Goal: Transaction & Acquisition: Book appointment/travel/reservation

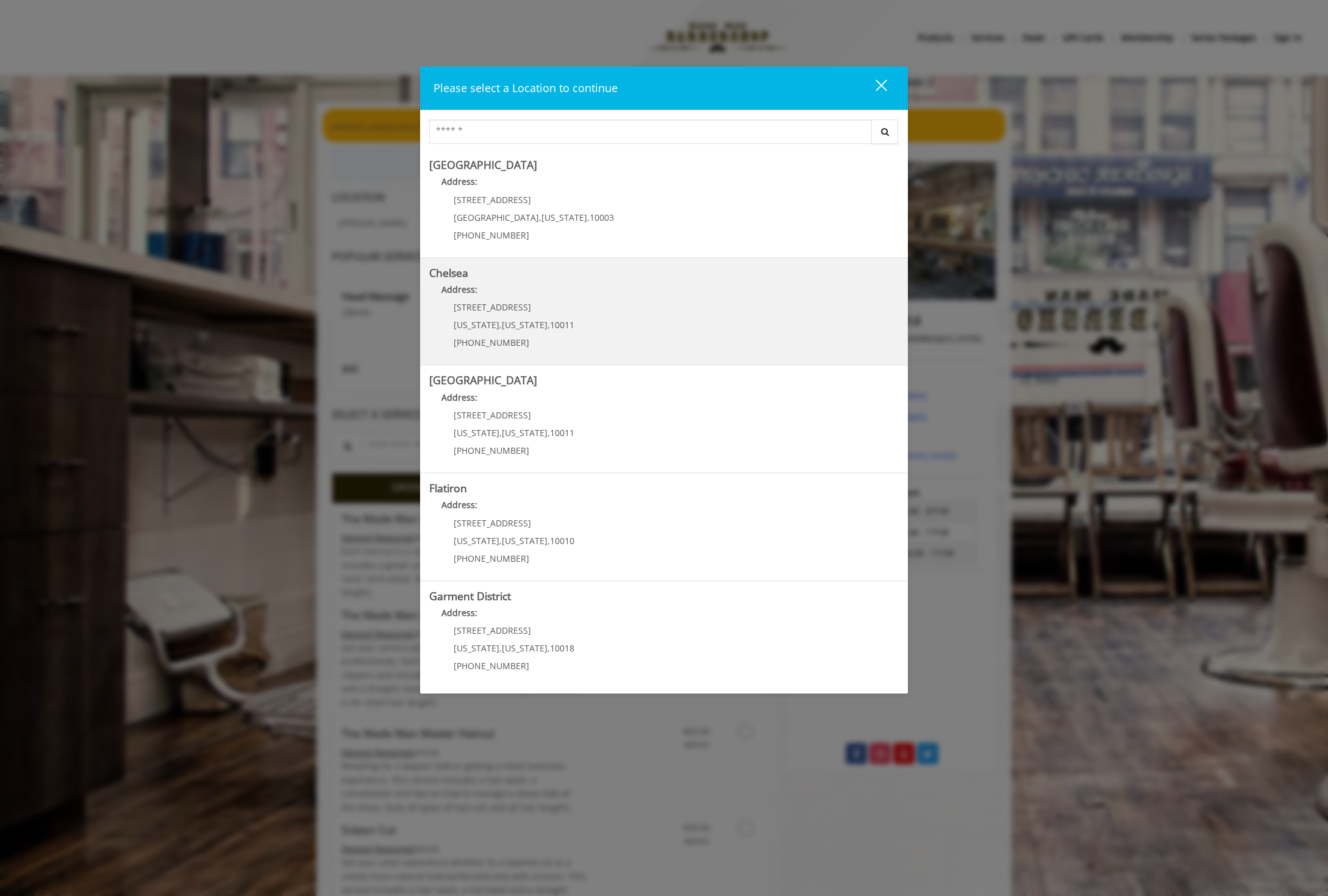
click at [506, 312] on span "169/170 W 23rd St" at bounding box center [492, 307] width 77 height 12
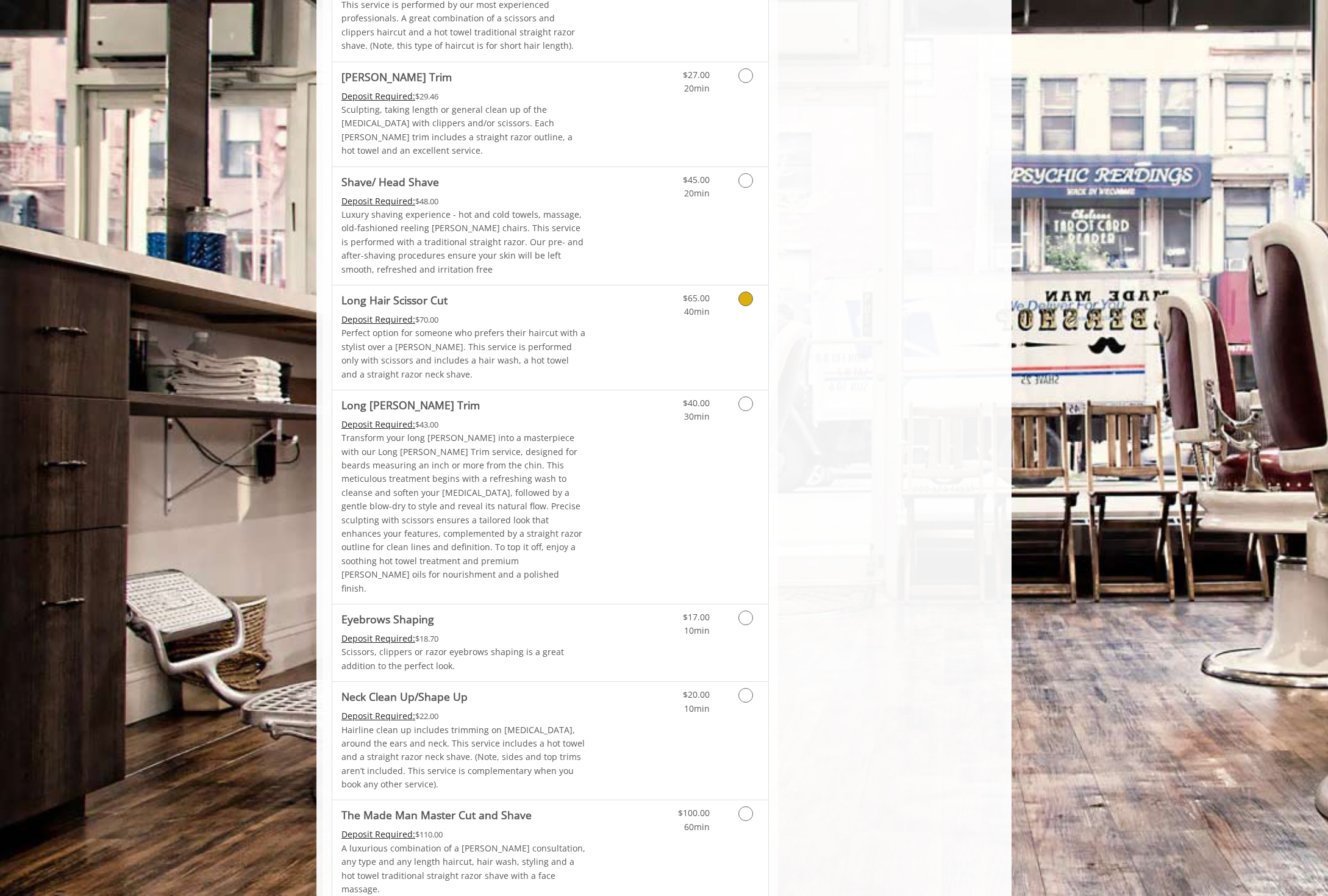
scroll to position [1540, 0]
click at [592, 680] on link "Discounted Price" at bounding box center [623, 739] width 72 height 118
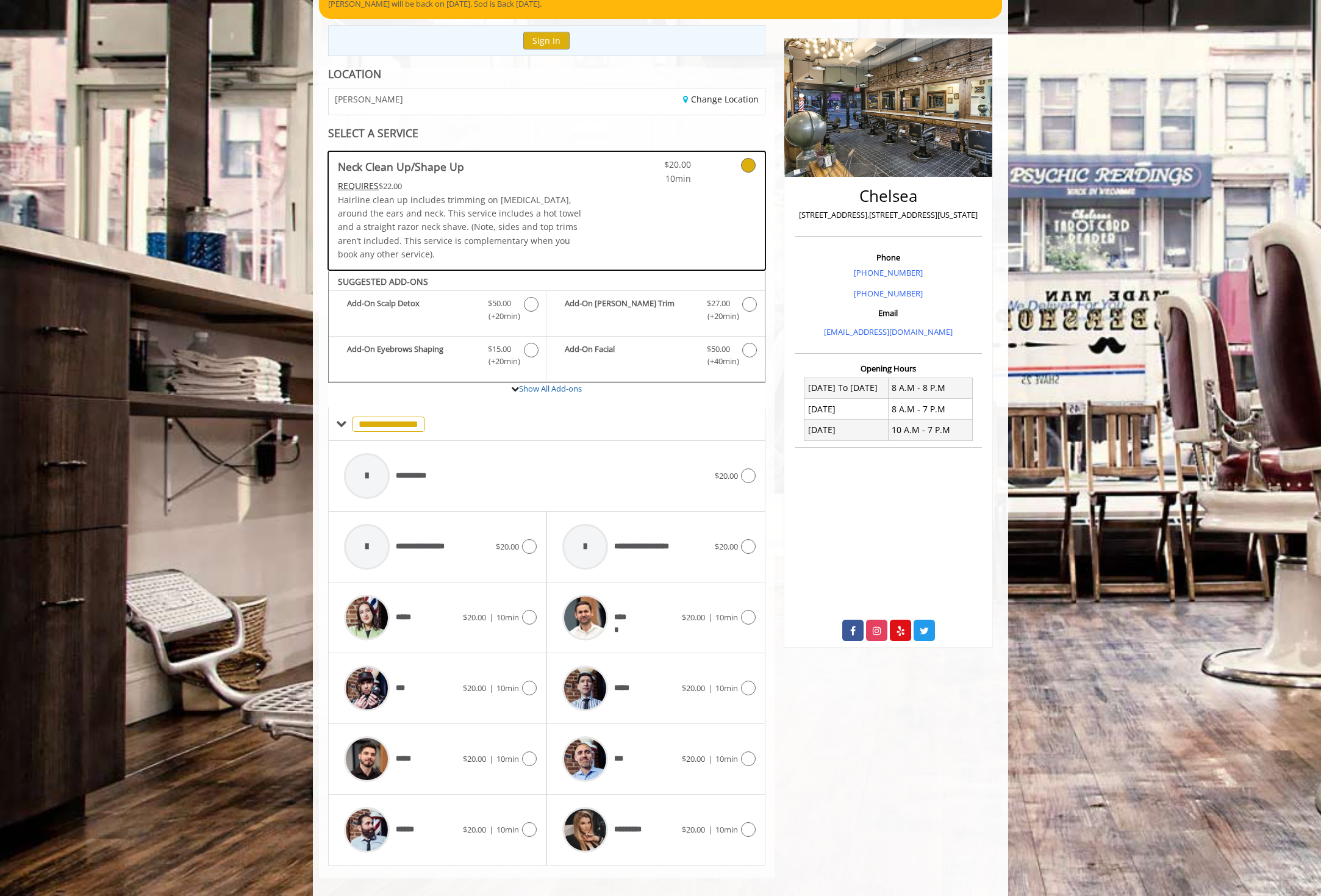
scroll to position [120, 0]
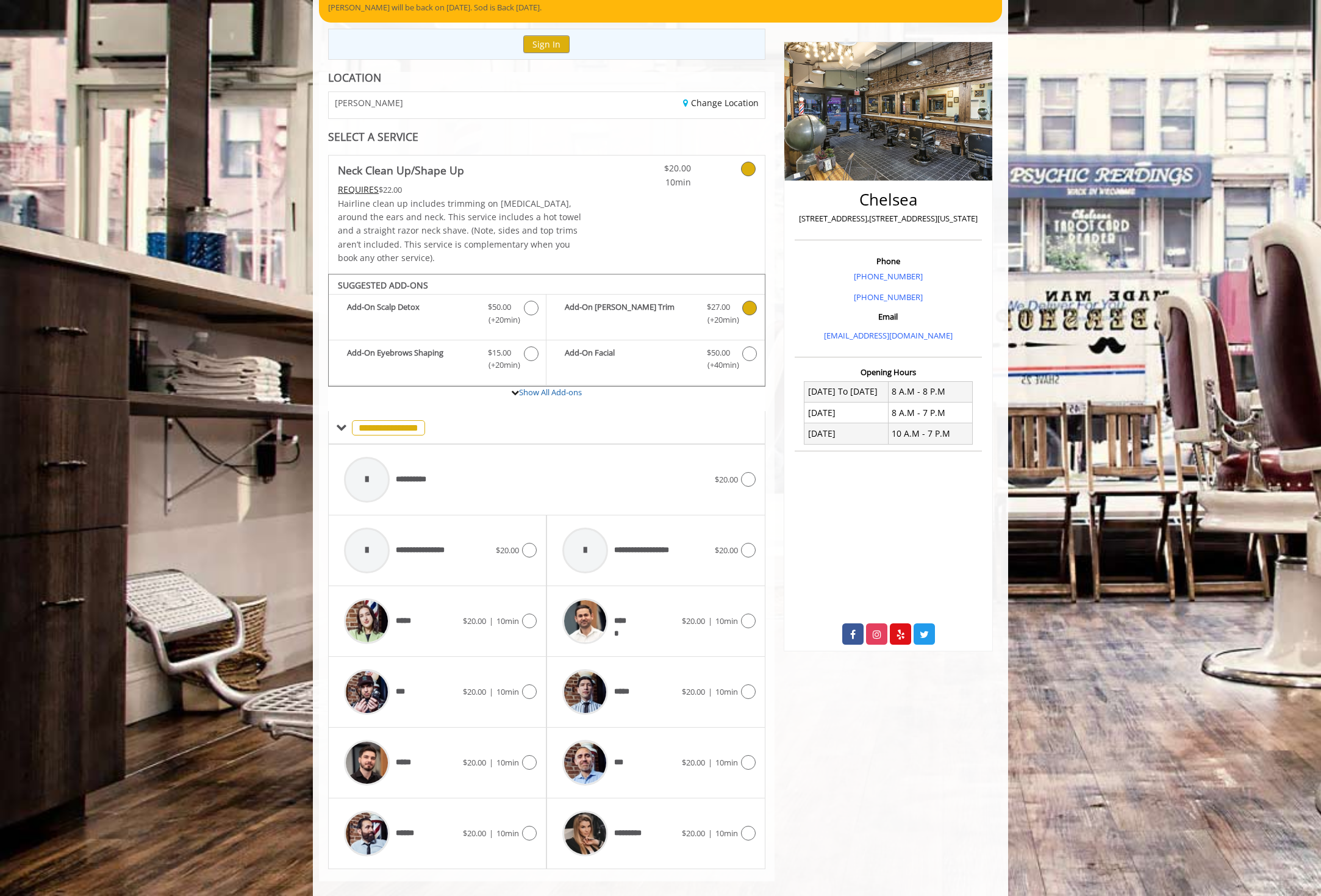
click at [747, 310] on icon "Neck Clean Up/Shape Up Add-onS" at bounding box center [749, 308] width 15 height 15
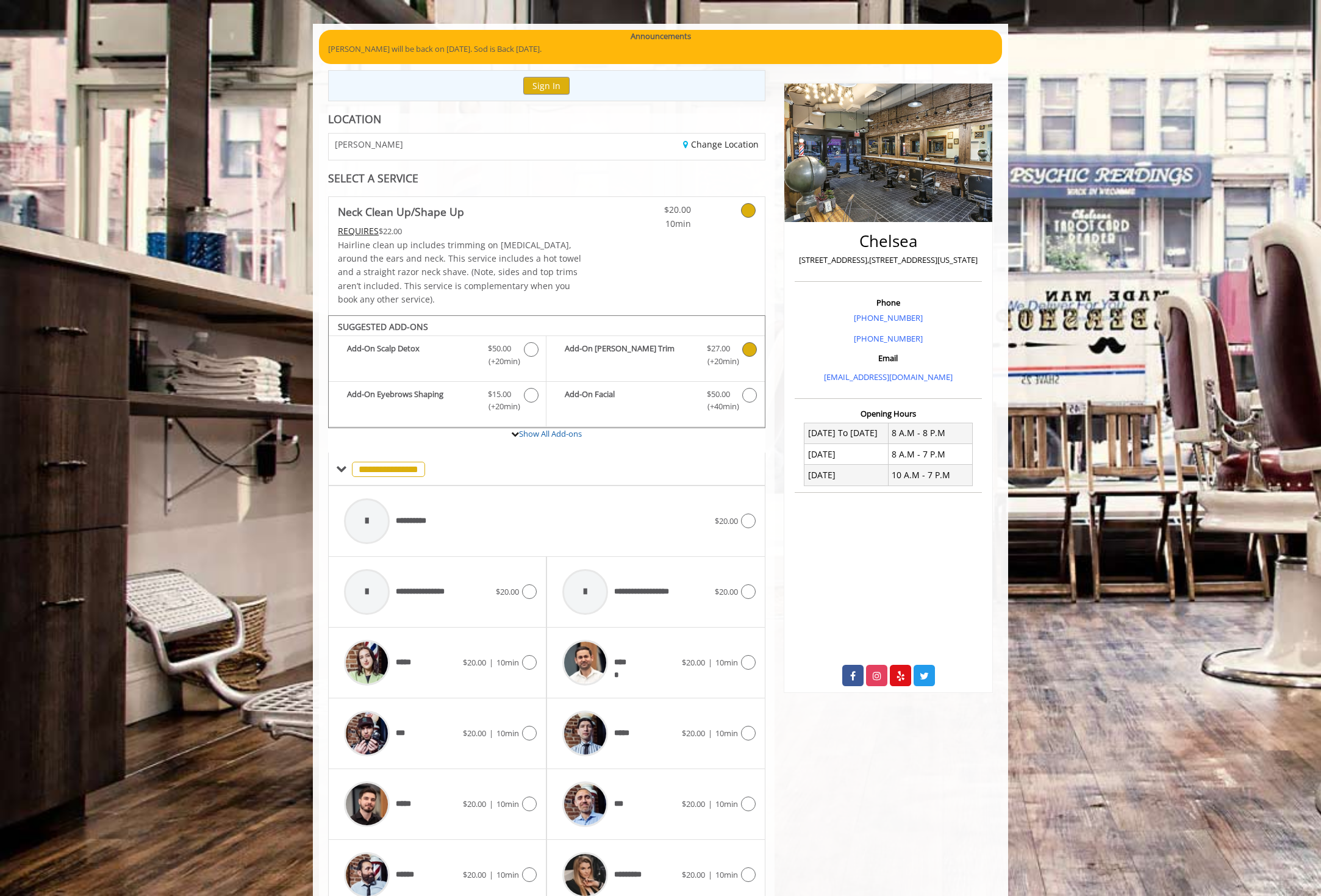
scroll to position [135, 0]
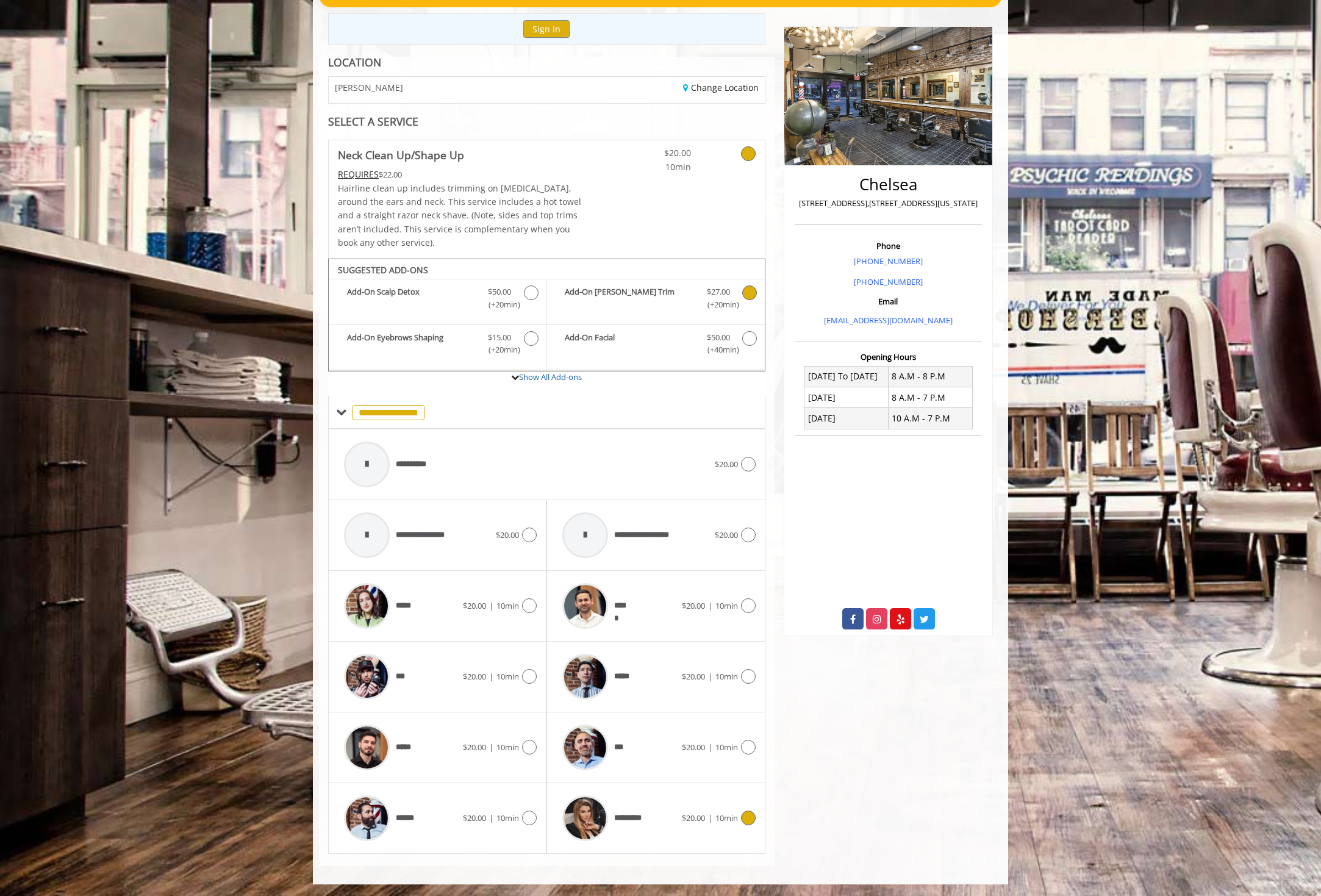
click at [746, 814] on icon at bounding box center [748, 817] width 15 height 15
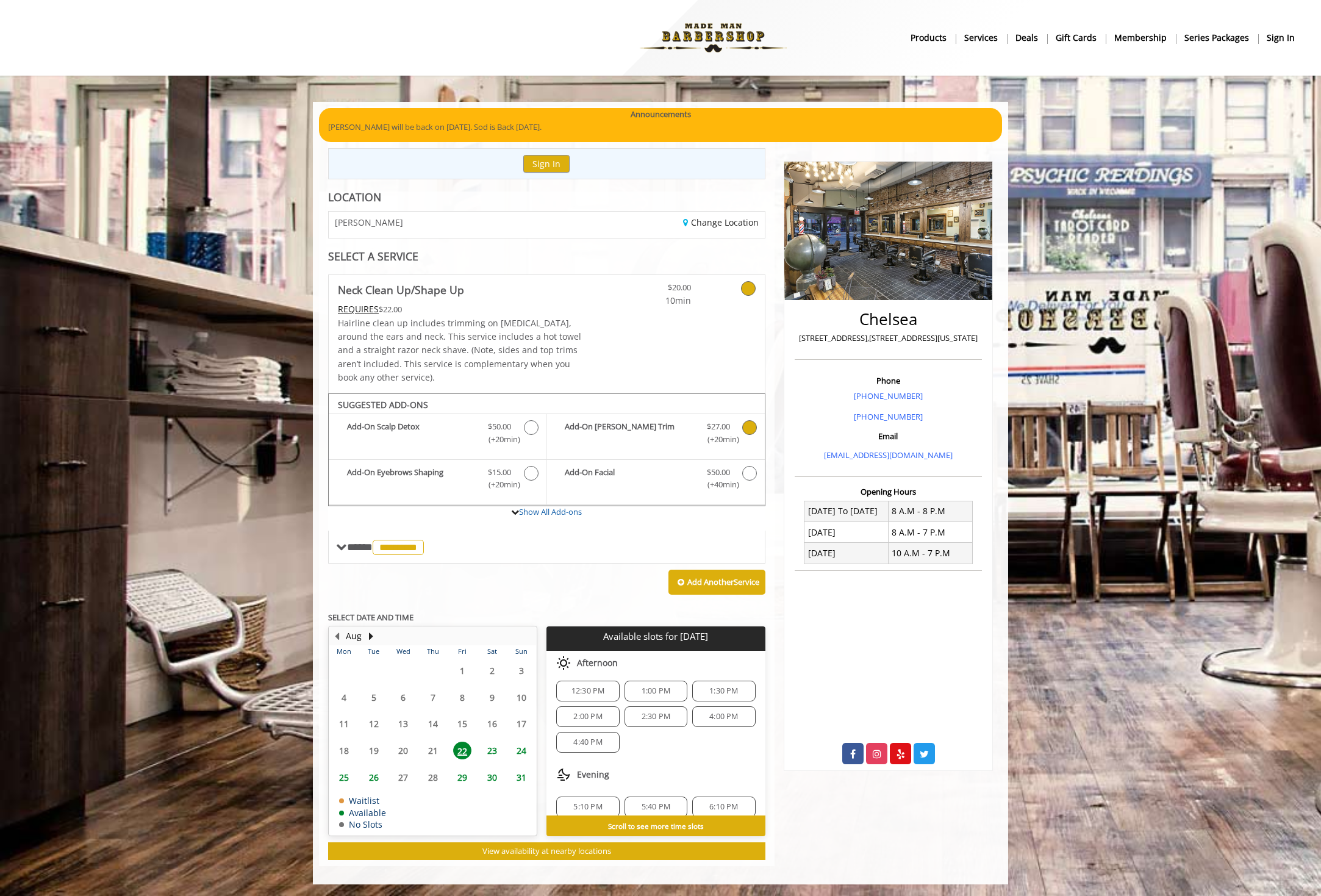
scroll to position [0, 0]
click at [589, 693] on span "12:30 PM" at bounding box center [588, 695] width 33 height 10
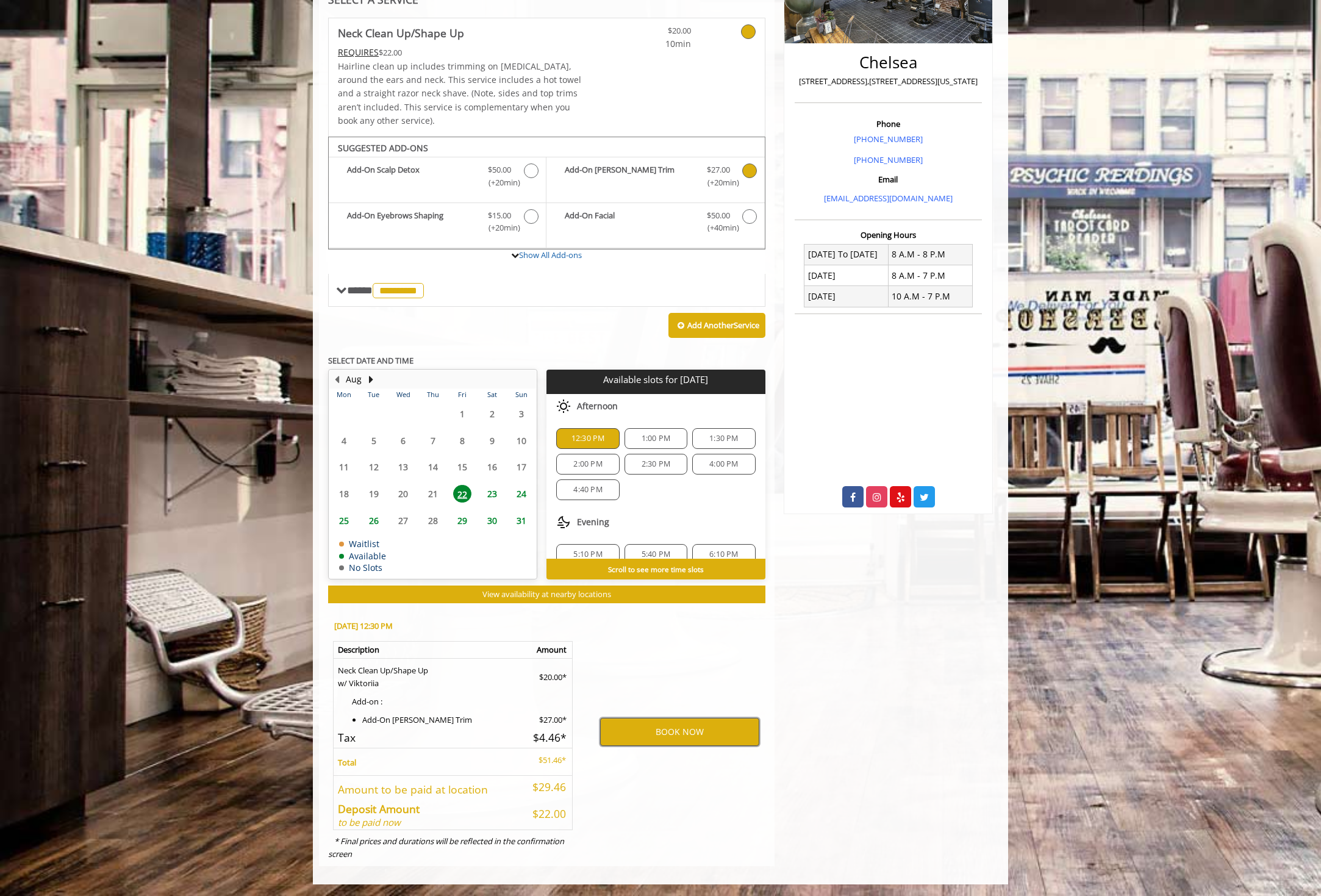
click at [686, 729] on button "BOOK NOW" at bounding box center [679, 732] width 159 height 28
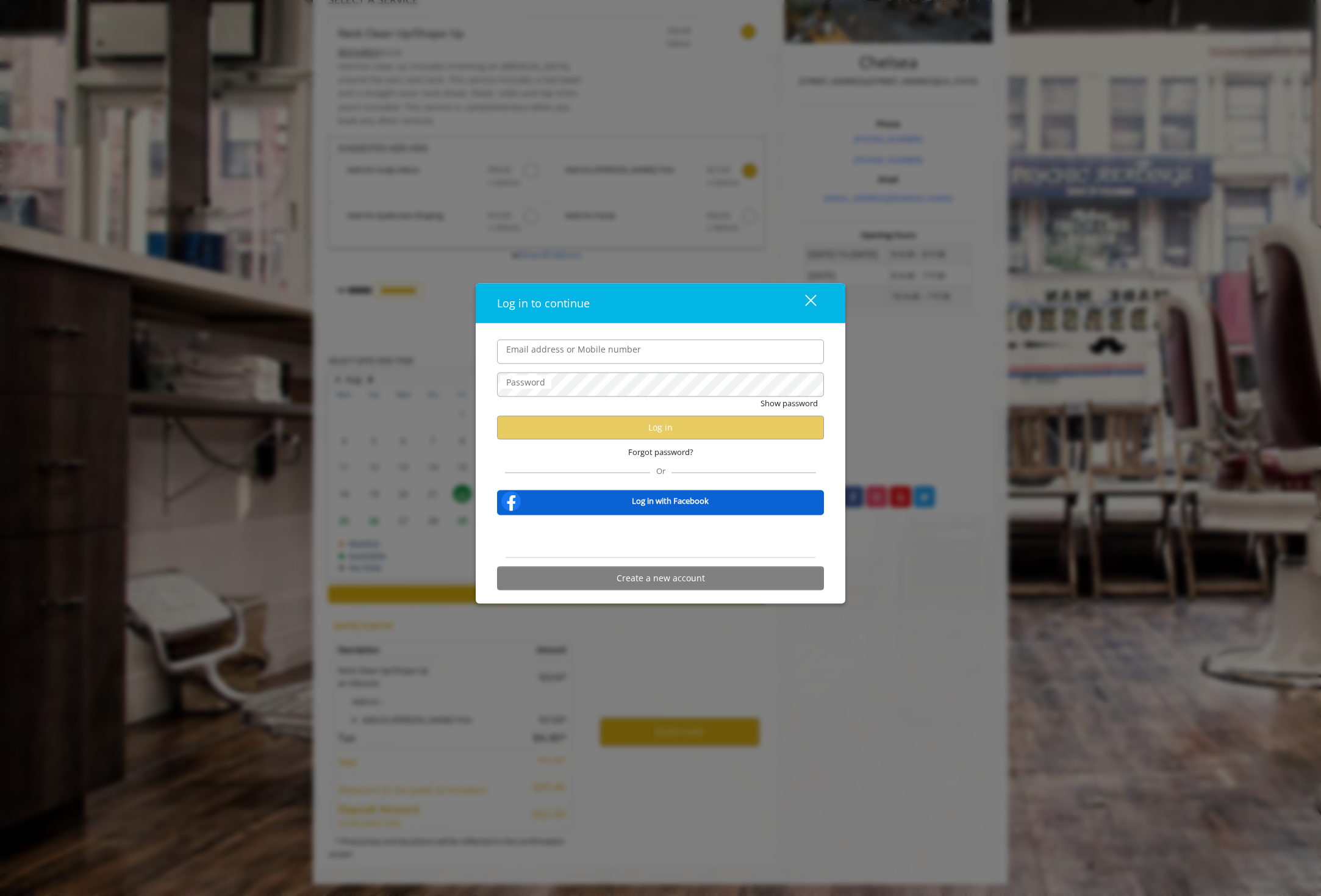
click at [608, 349] on input "Email address or Mobile number" at bounding box center [660, 352] width 327 height 25
click at [594, 154] on div "Log in to continue close Email address or Mobile number Password Show password …" at bounding box center [660, 448] width 1321 height 896
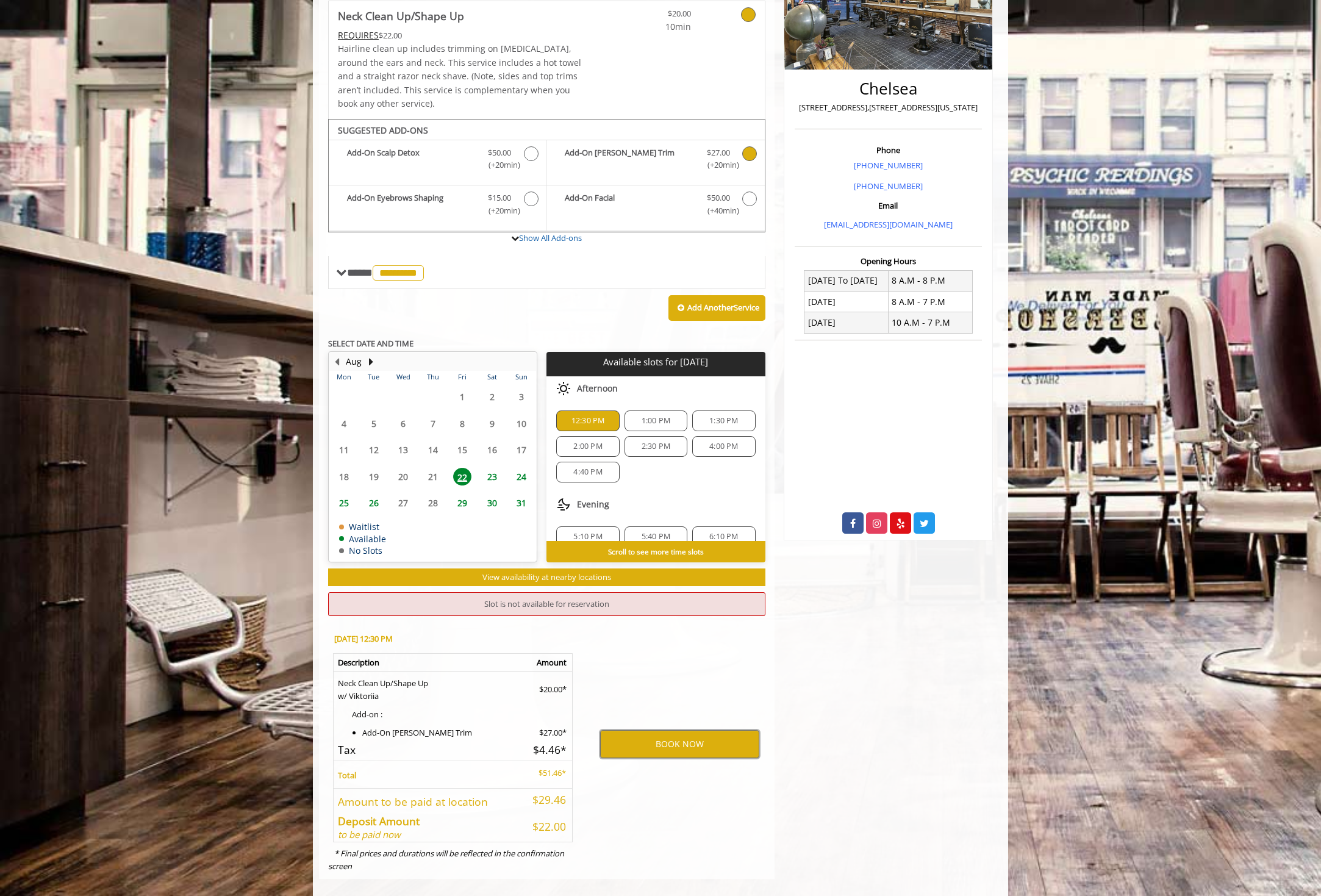
scroll to position [244, 0]
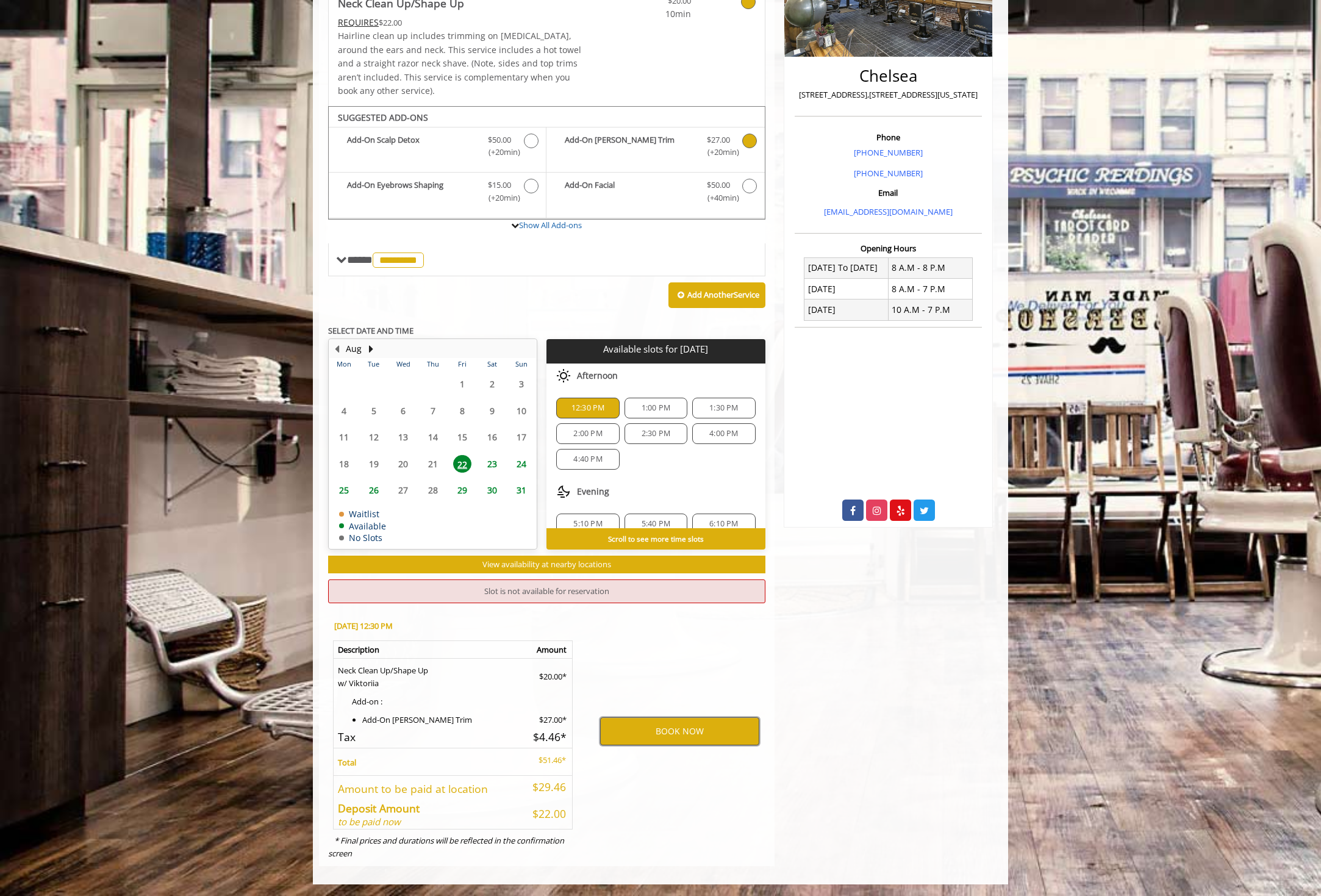
click at [680, 736] on button "BOOK NOW" at bounding box center [679, 731] width 159 height 28
click at [642, 410] on span "1:00 PM" at bounding box center [655, 408] width 29 height 10
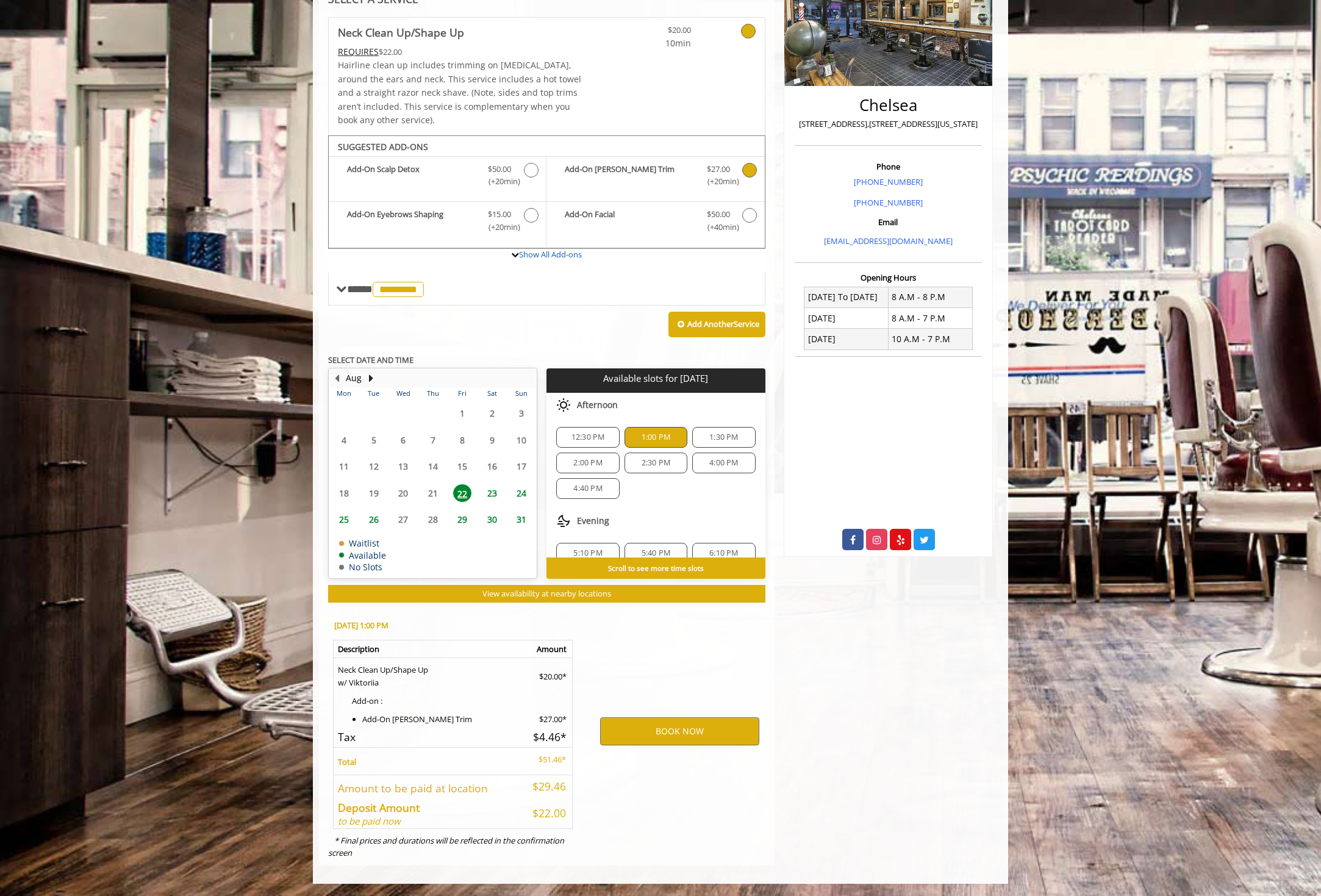
scroll to position [214, 0]
click at [677, 727] on button "BOOK NOW" at bounding box center [679, 732] width 159 height 28
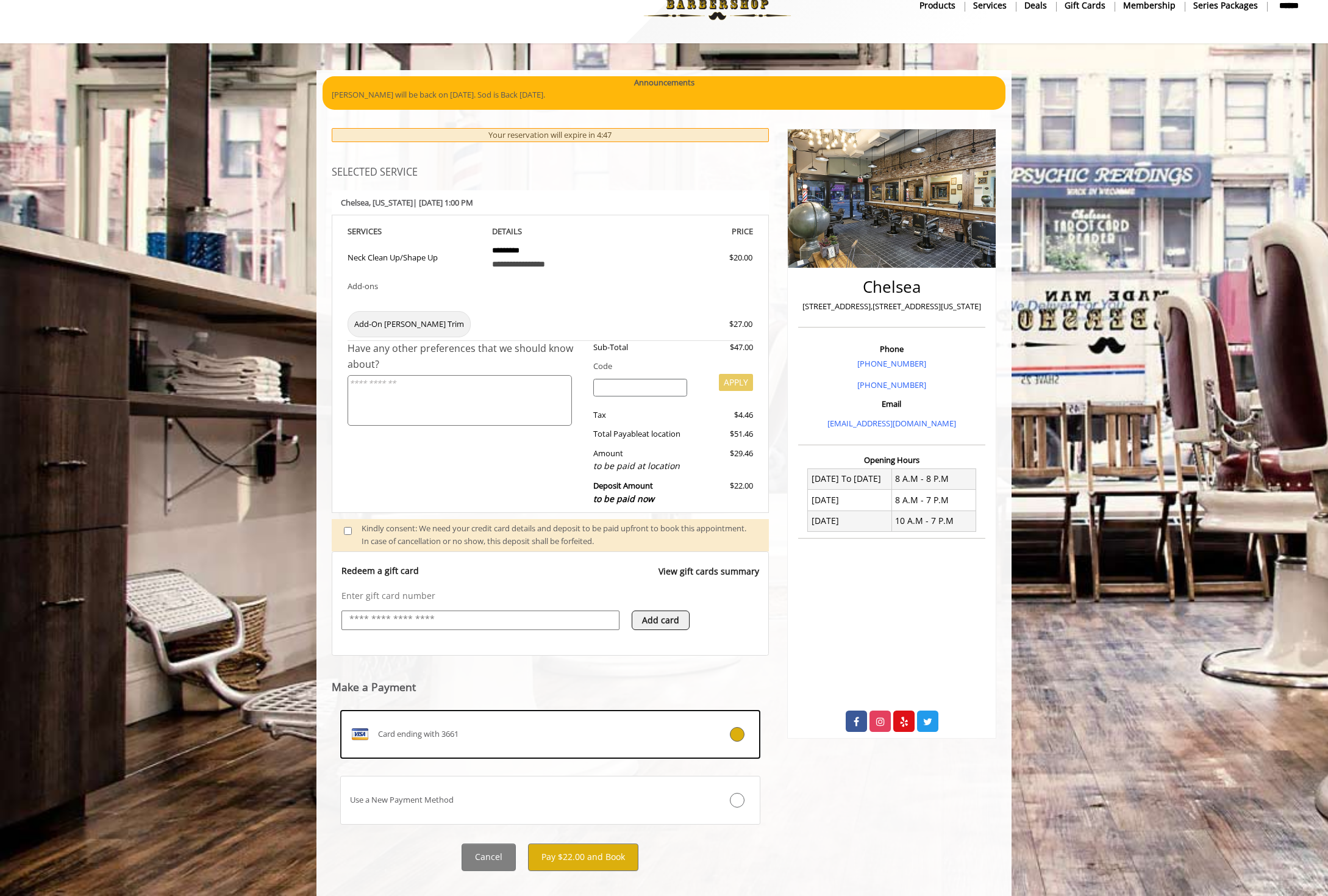
scroll to position [49, 0]
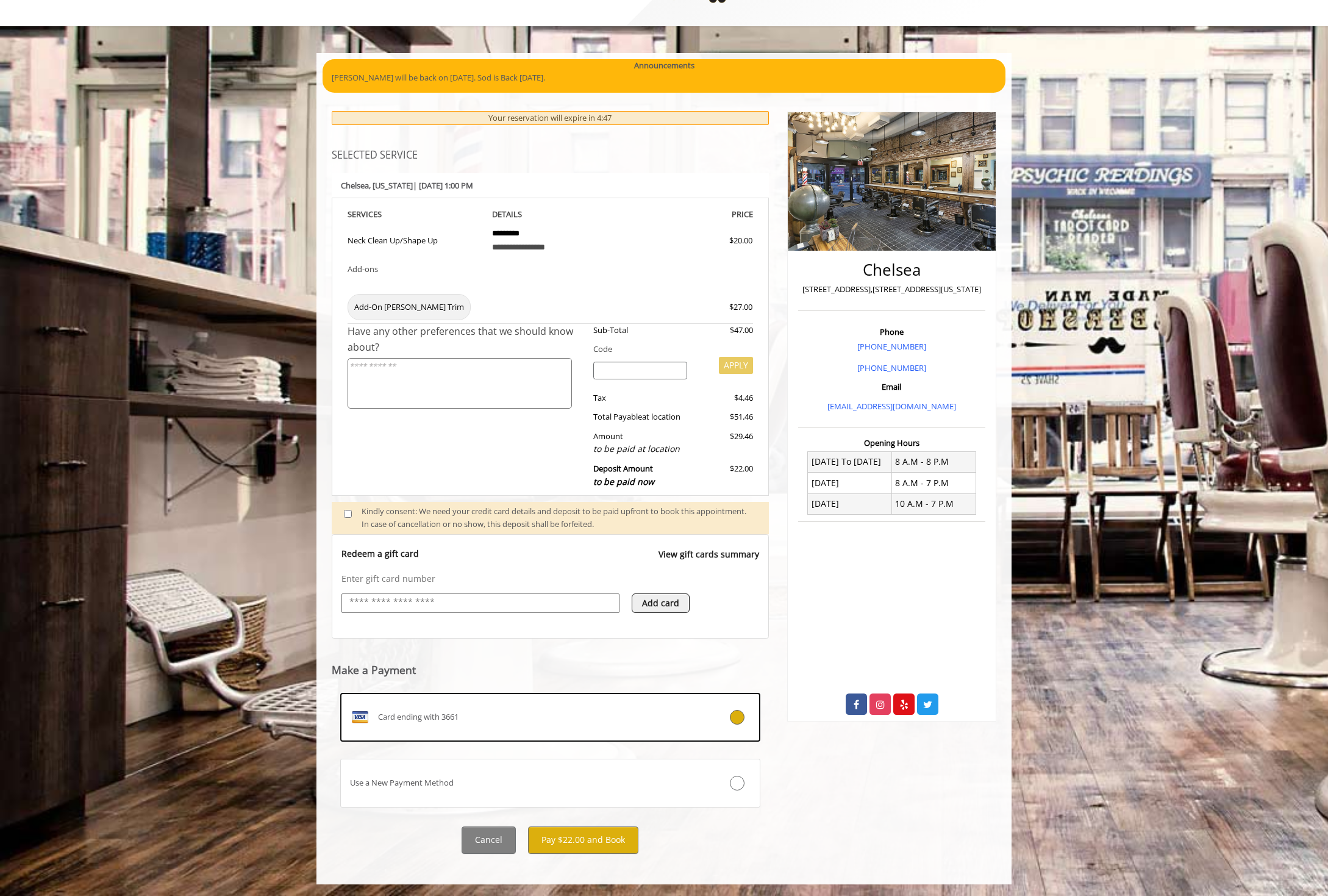
click at [500, 601] on input "text" at bounding box center [480, 602] width 265 height 15
click at [595, 836] on button "Pay $22.00 and Book" at bounding box center [583, 840] width 110 height 28
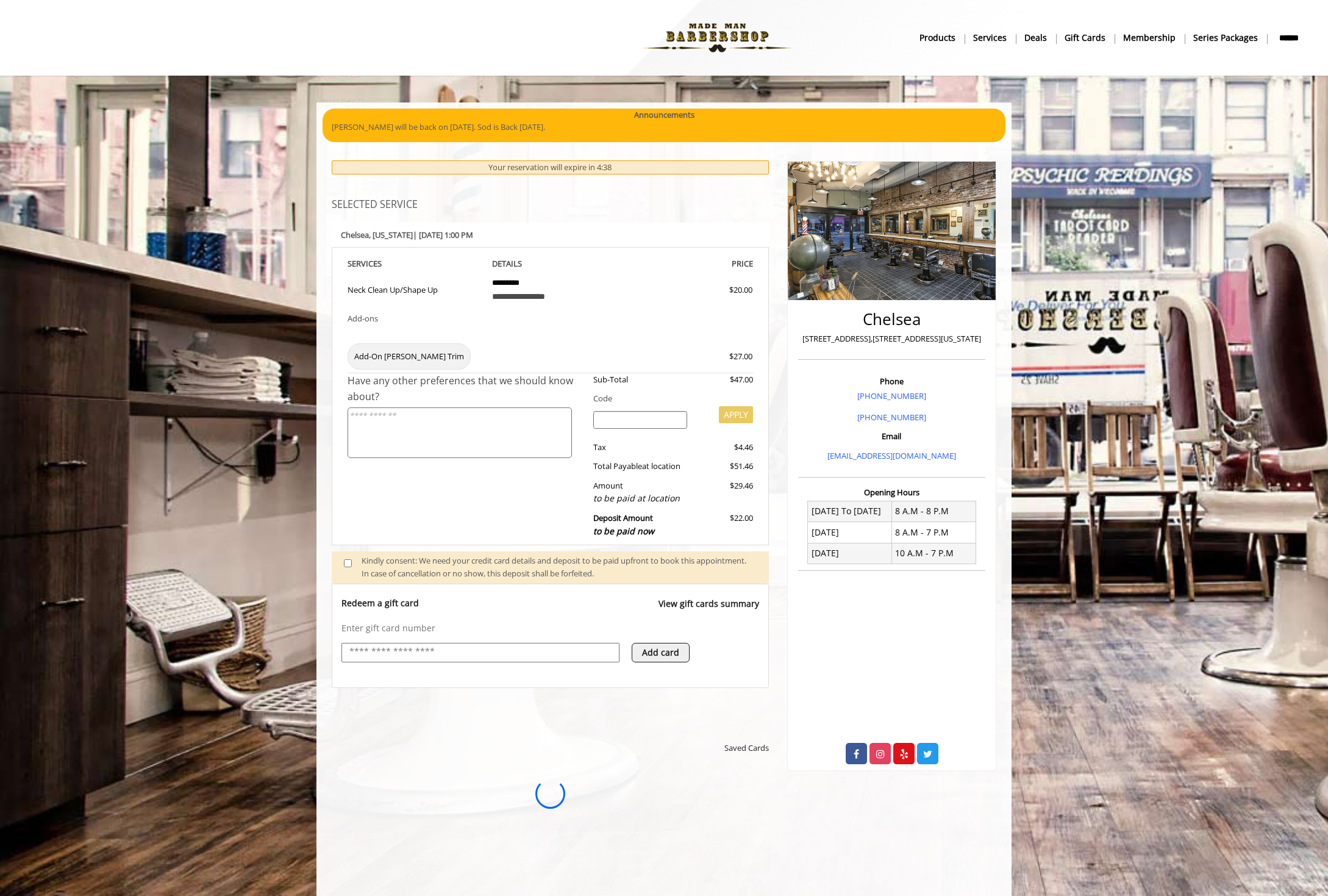
scroll to position [0, 0]
